Goal: Transaction & Acquisition: Purchase product/service

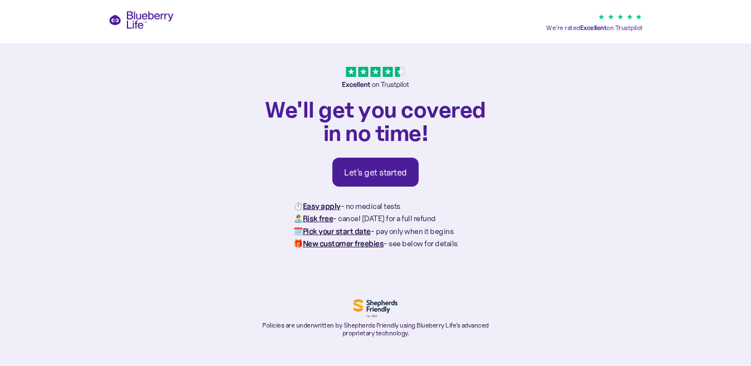
click at [376, 186] on div "We'll get you covered in no time! Let's get started ⏱️ Easy apply - no medical …" at bounding box center [376, 217] width 234 height 240
click at [373, 175] on div "Let's get started" at bounding box center [375, 171] width 63 height 11
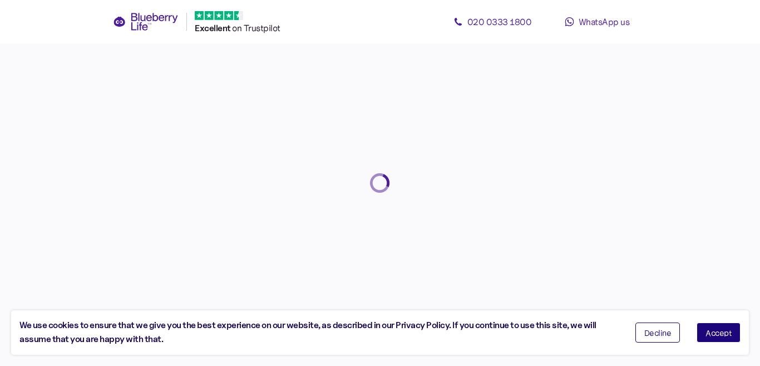
click at [707, 330] on span "Accept" at bounding box center [718, 332] width 26 height 8
